Goal: Find specific page/section: Find specific page/section

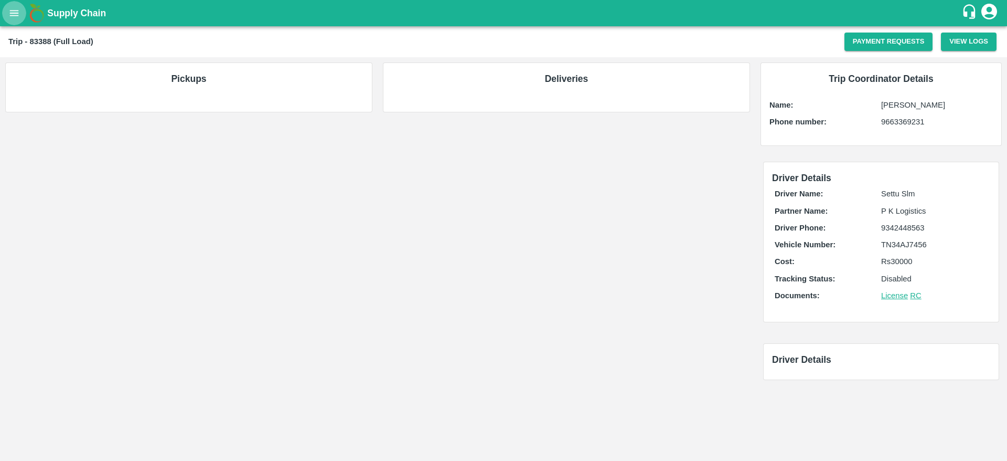
click at [18, 14] on icon "open drawer" at bounding box center [14, 13] width 12 height 12
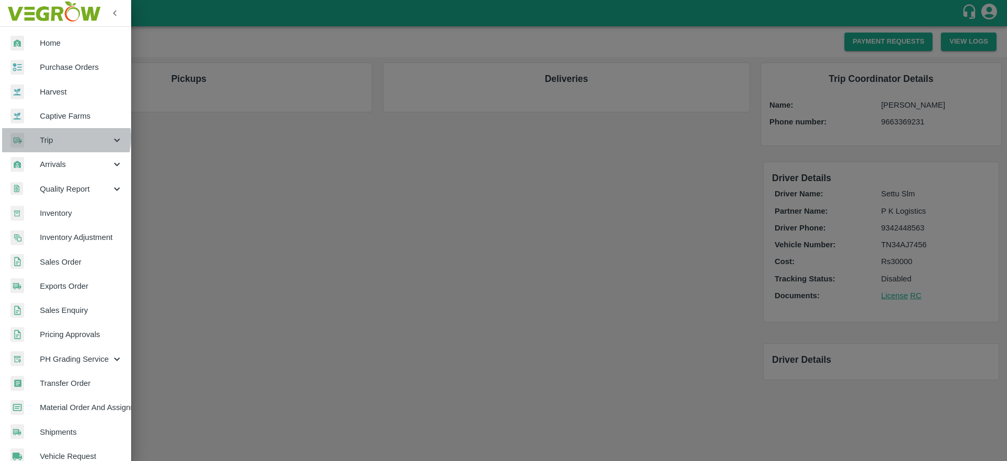
click at [65, 138] on span "Trip" at bounding box center [75, 140] width 71 height 12
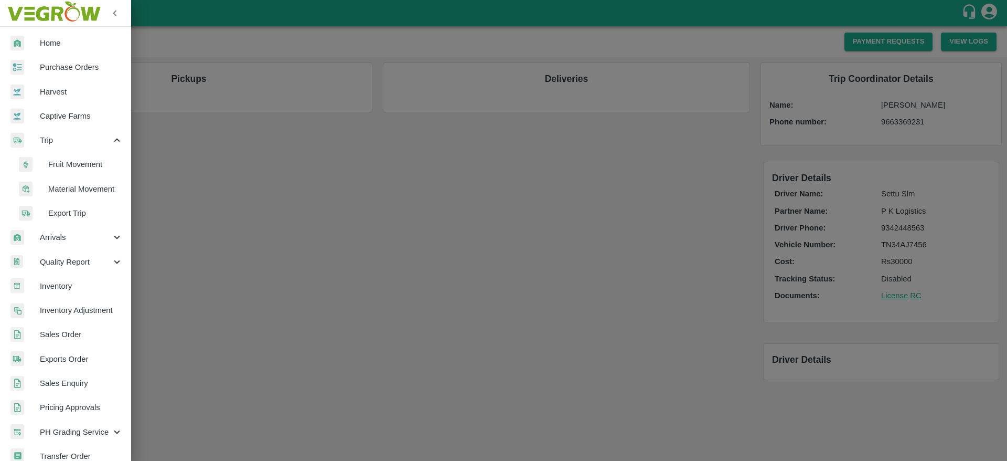
click at [69, 166] on span "Fruit Movement" at bounding box center [85, 164] width 74 height 12
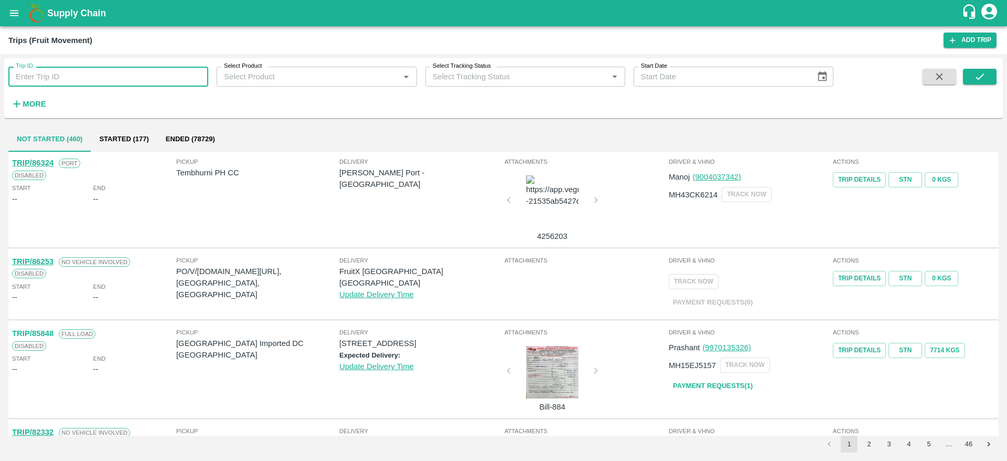
paste input "83388"
click at [93, 82] on input "Trip ID" at bounding box center [108, 77] width 200 height 20
type input "83388"
click at [979, 77] on icon "submit" at bounding box center [980, 77] width 12 height 12
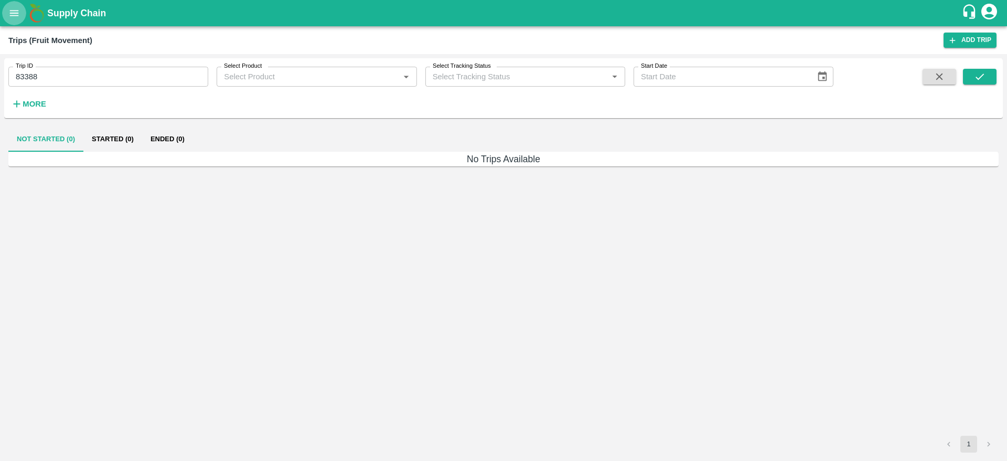
click at [19, 24] on button "open drawer" at bounding box center [14, 13] width 24 height 24
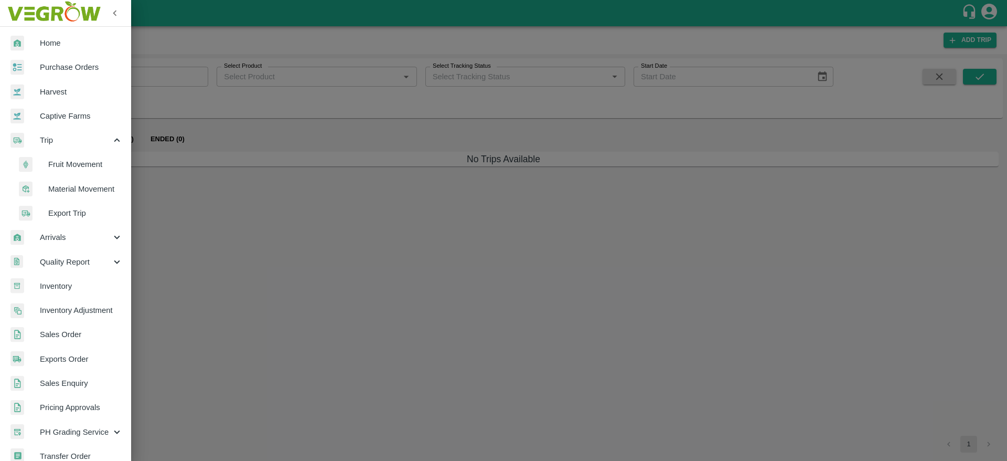
click at [74, 168] on span "Fruit Movement" at bounding box center [85, 164] width 74 height 12
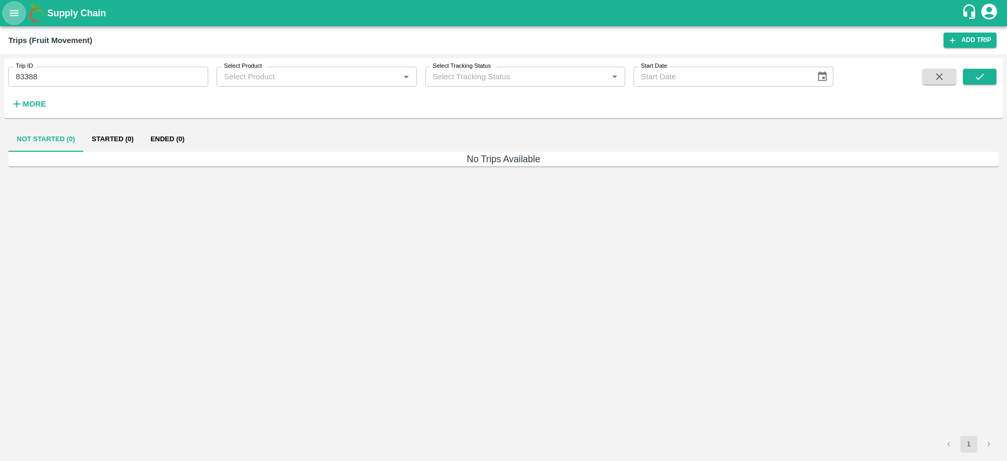
click at [20, 14] on button "open drawer" at bounding box center [14, 13] width 24 height 24
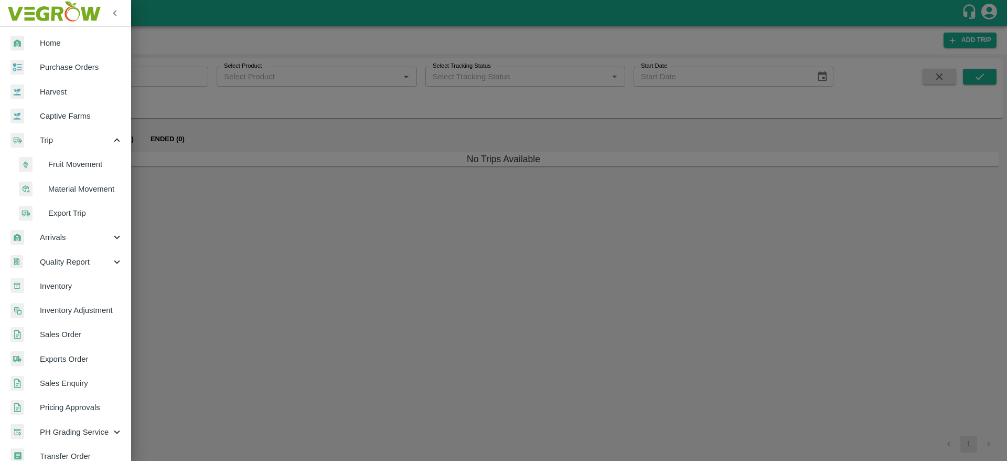
click at [64, 187] on span "Material Movement" at bounding box center [85, 189] width 74 height 12
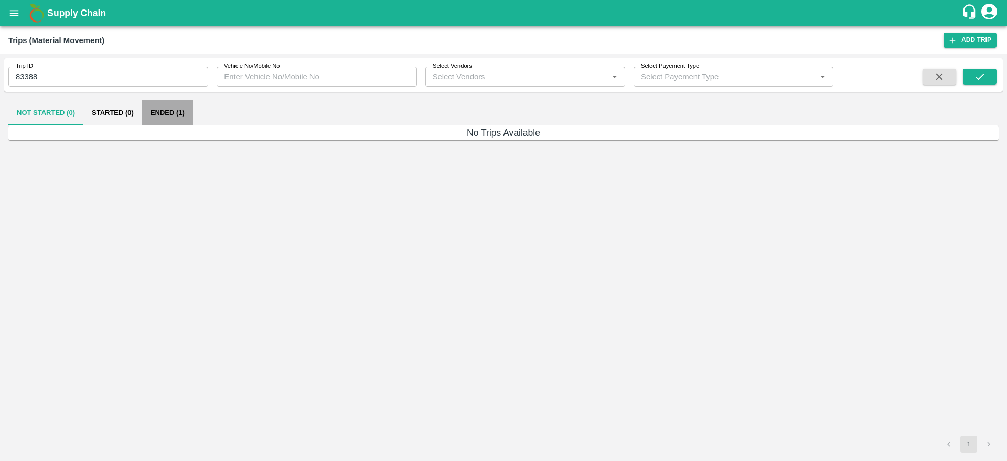
click at [179, 112] on button "Ended (1)" at bounding box center [167, 112] width 51 height 25
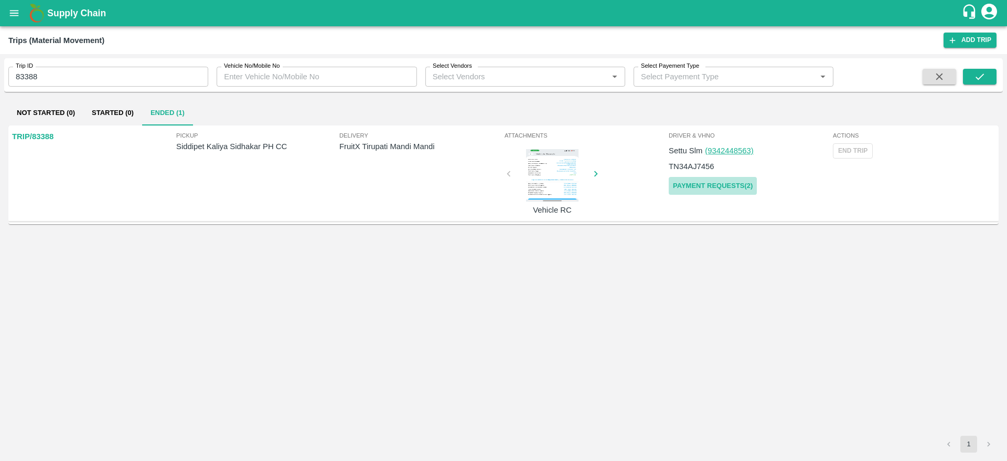
click at [743, 183] on link "Payment Requests( 2 )" at bounding box center [713, 186] width 88 height 18
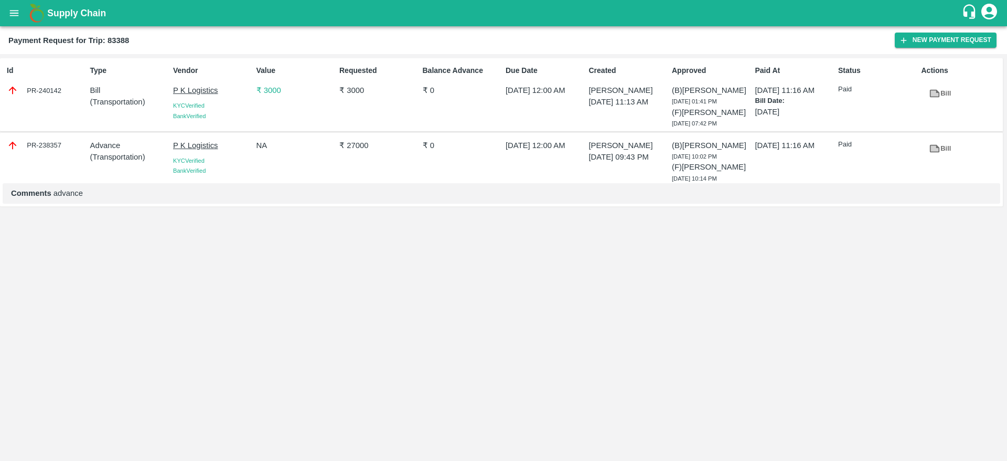
click at [361, 151] on p "₹ 27000" at bounding box center [378, 146] width 79 height 12
